Goal: Navigation & Orientation: Find specific page/section

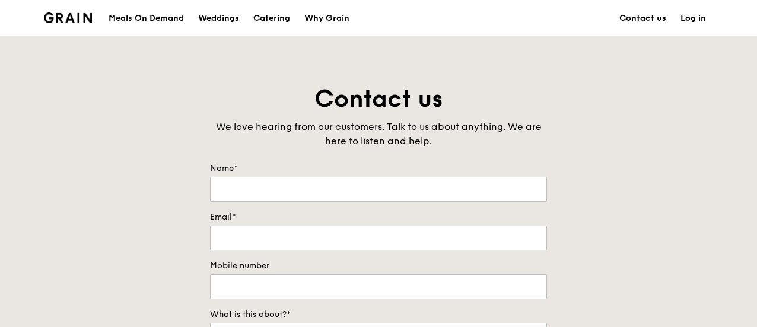
click at [129, 14] on div "Meals On Demand" at bounding box center [146, 19] width 75 height 36
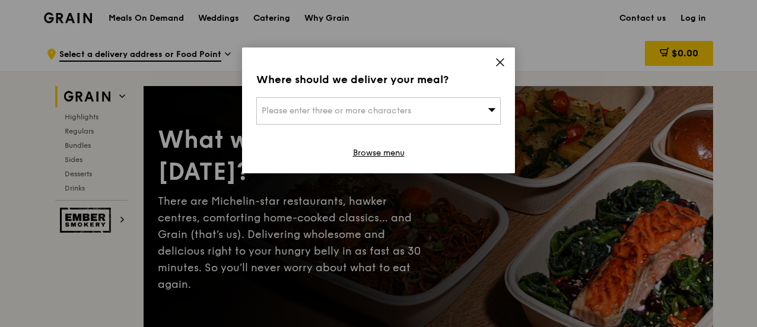
click at [498, 59] on icon at bounding box center [500, 62] width 11 height 11
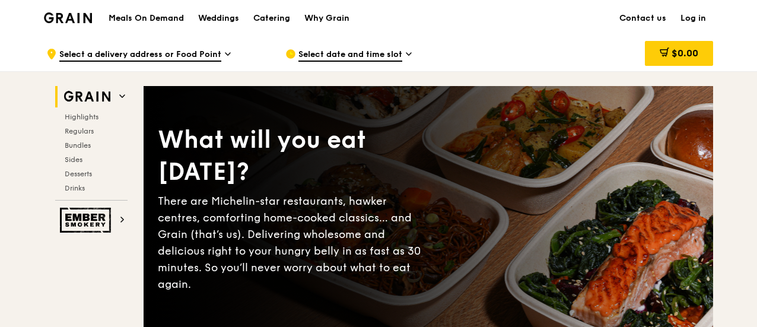
scroll to position [59, 0]
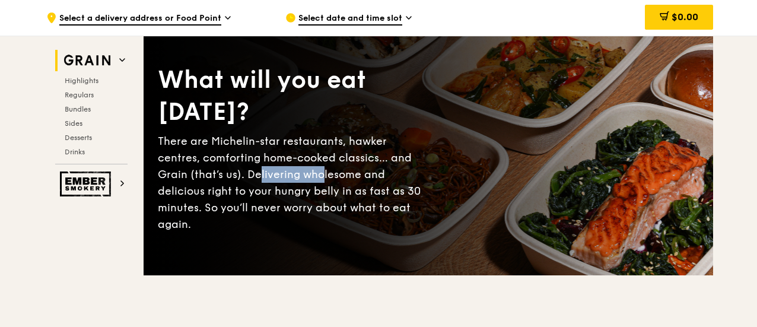
click at [294, 179] on div "There are Michelin-star restaurants, hawker centres, comforting home-cooked cla…" at bounding box center [293, 183] width 271 height 100
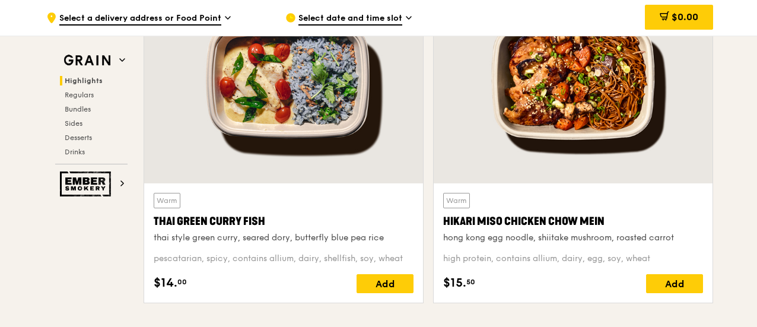
scroll to position [0, 0]
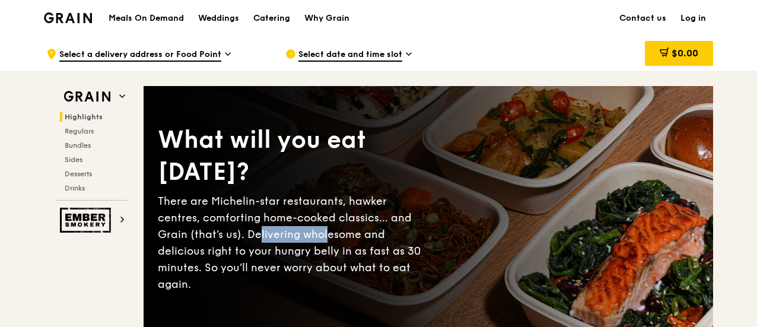
click at [57, 18] on img at bounding box center [68, 17] width 48 height 11
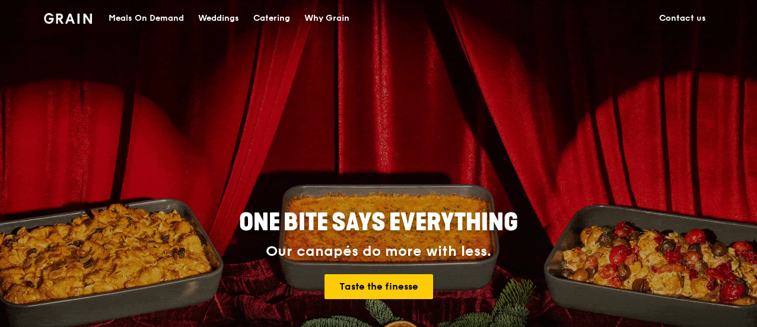
click at [333, 20] on div "Why Grain" at bounding box center [326, 19] width 45 height 36
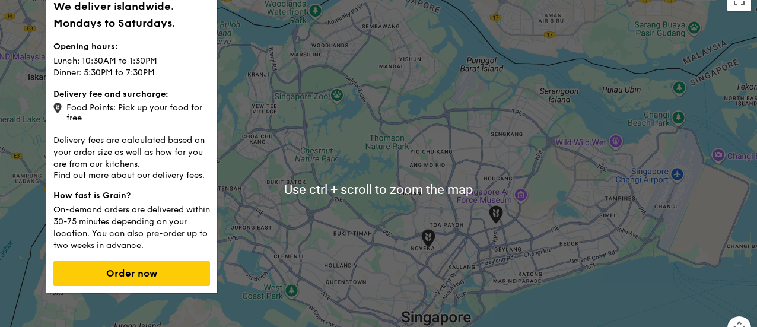
scroll to position [59, 0]
